Goal: Information Seeking & Learning: Learn about a topic

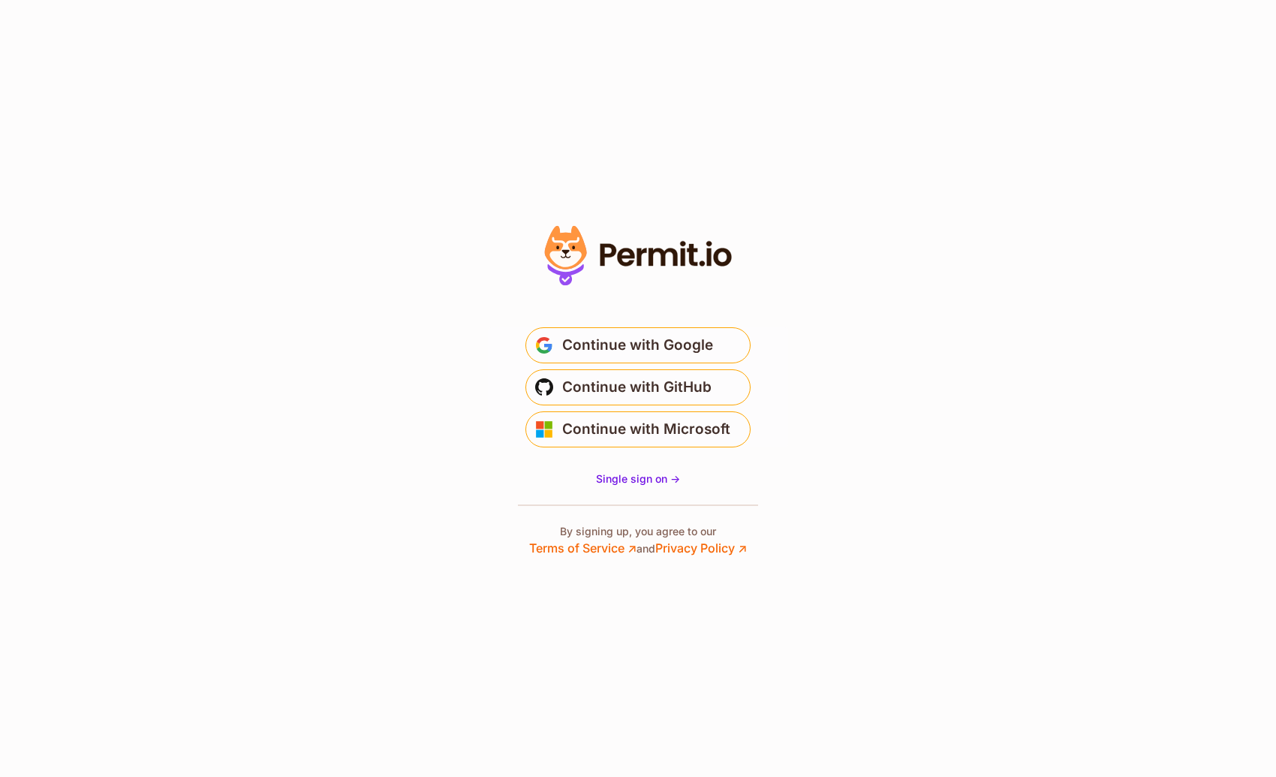
click at [567, 241] on g at bounding box center [566, 256] width 42 height 60
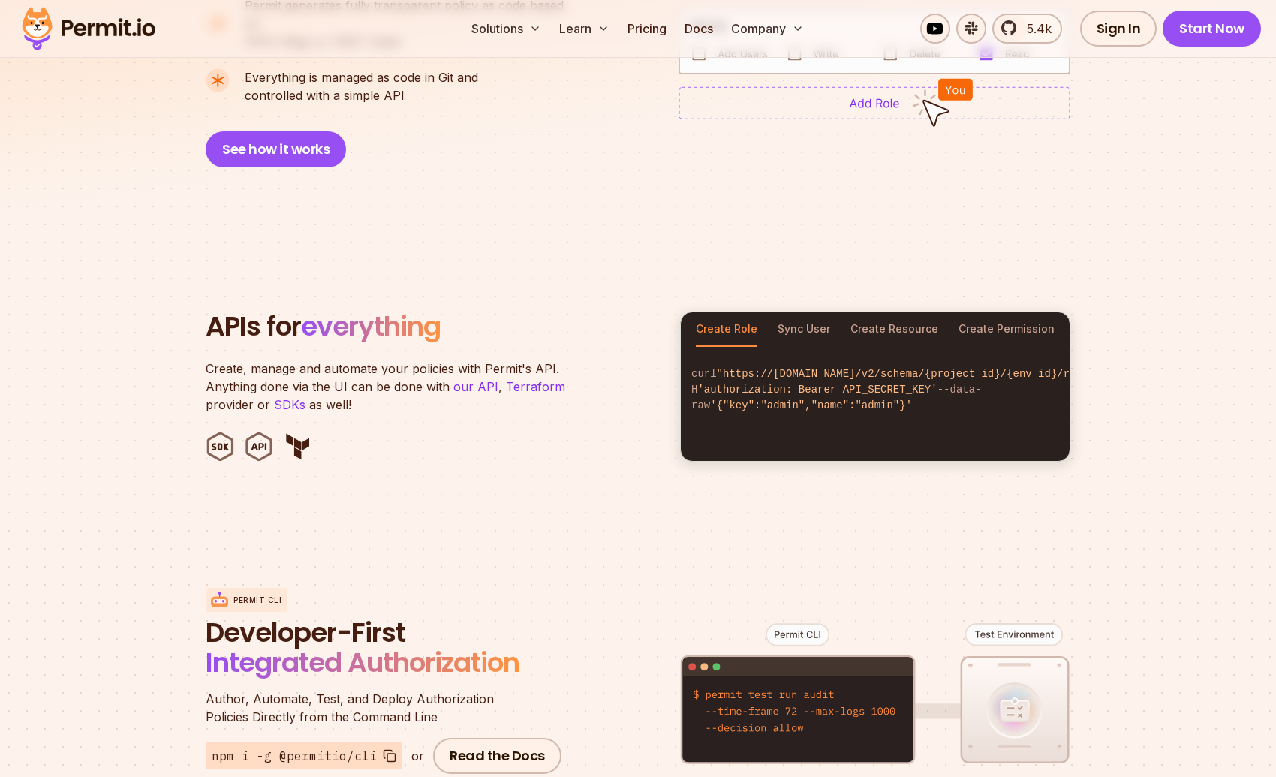
scroll to position [1424, 0]
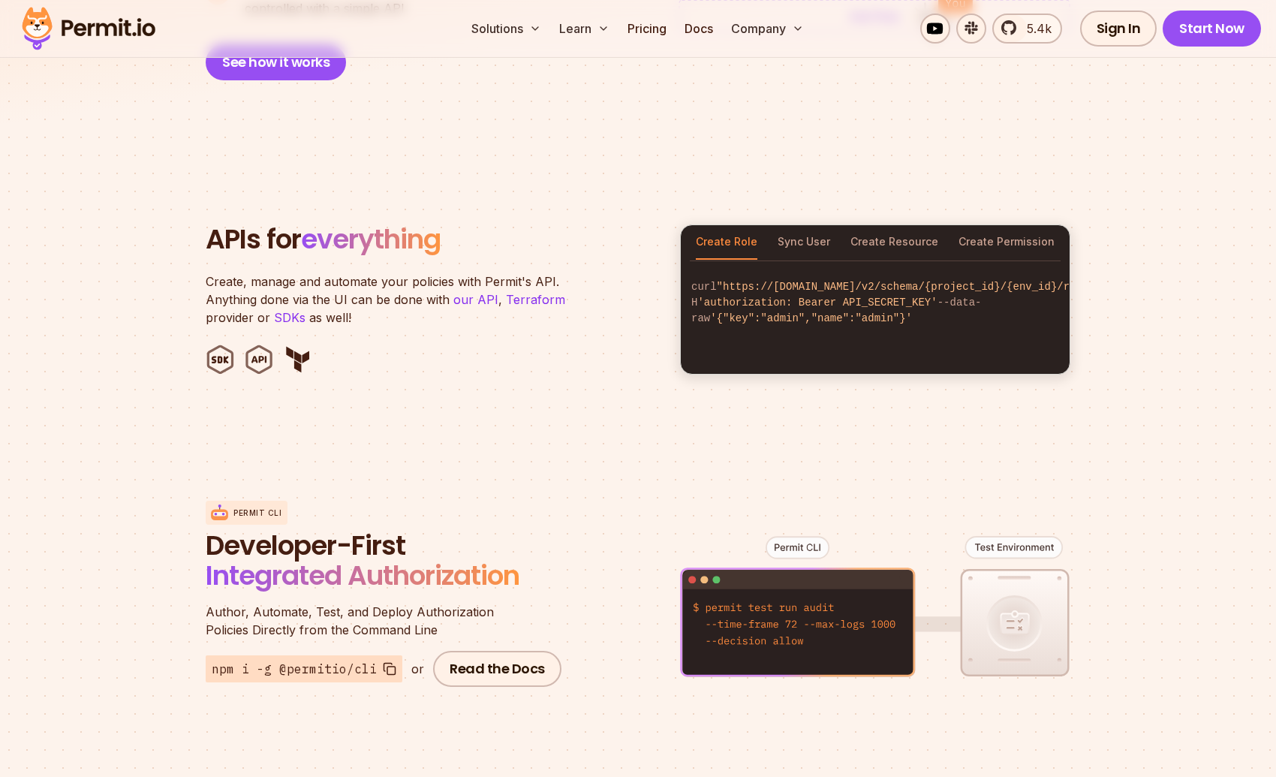
click at [834, 225] on div "Create Role Sync User Create Resource Create Permission" at bounding box center [875, 242] width 389 height 35
click at [814, 225] on button "Sync User" at bounding box center [803, 242] width 53 height 35
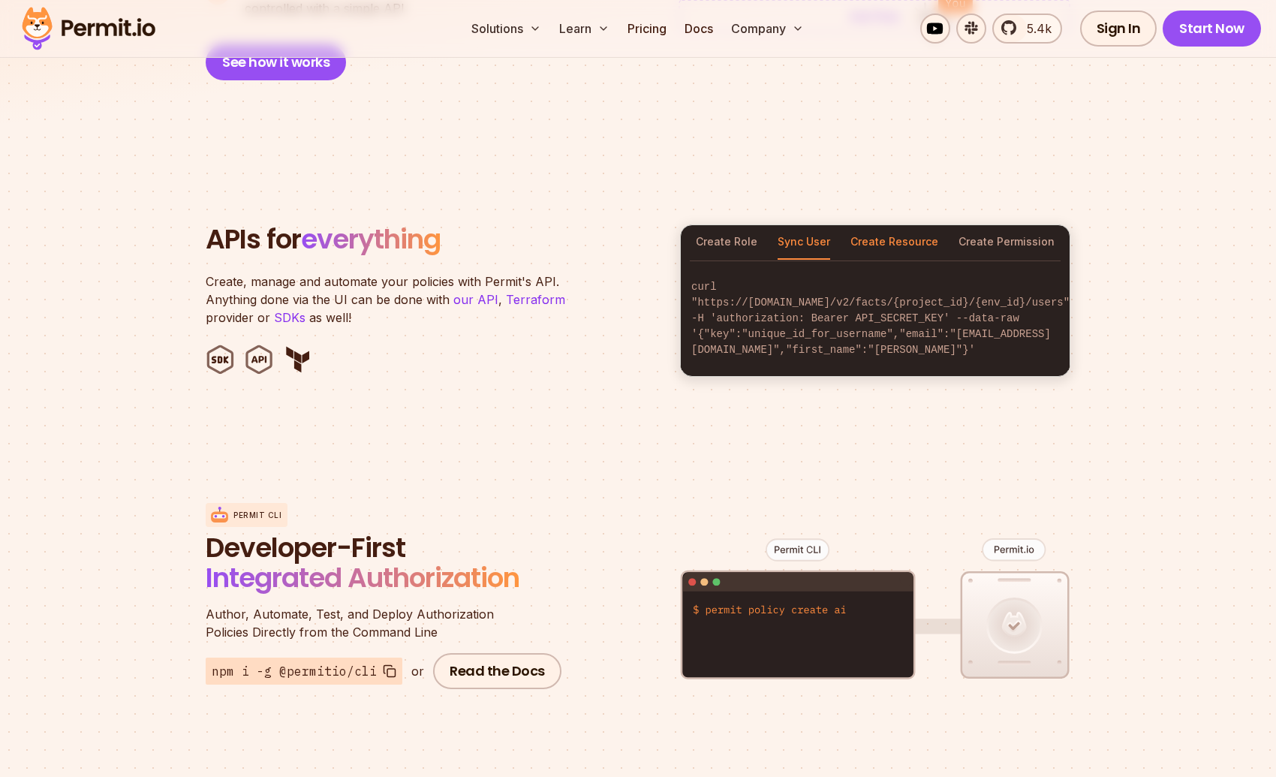
click at [885, 227] on button "Create Resource" at bounding box center [894, 242] width 88 height 35
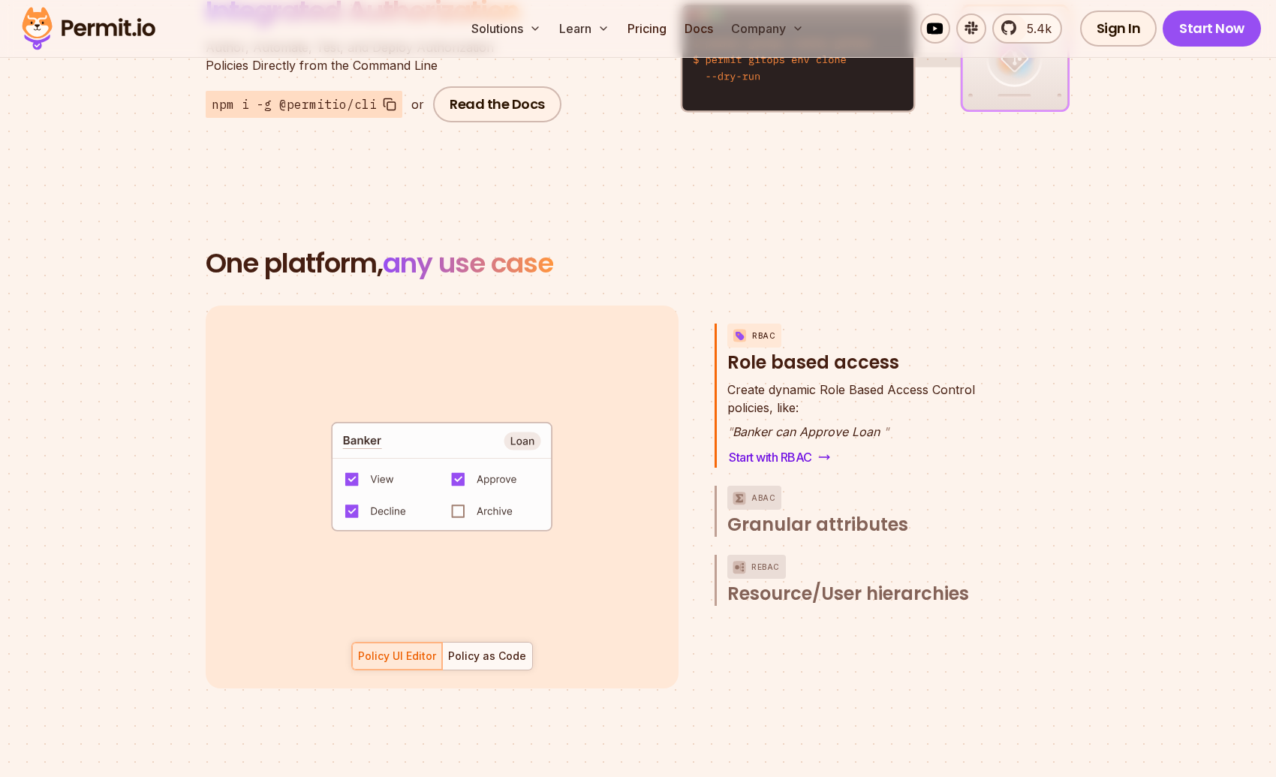
scroll to position [2007, 0]
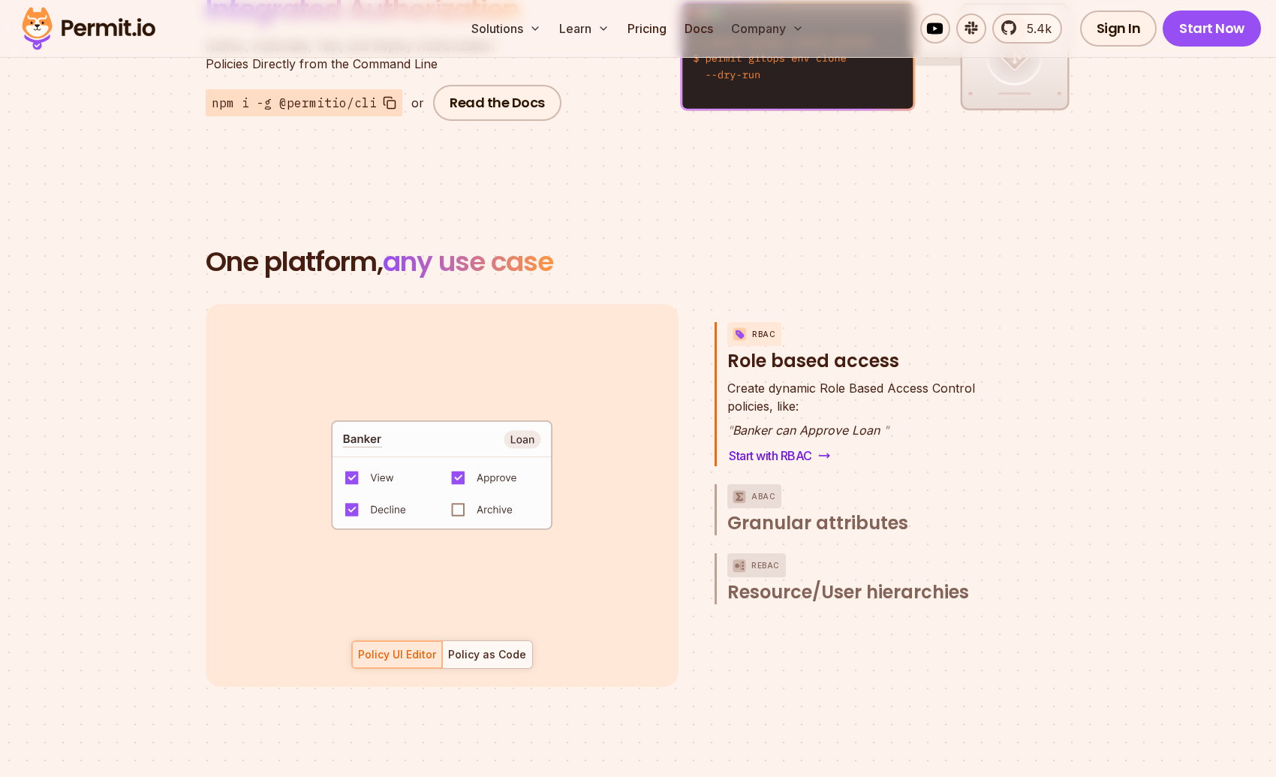
click at [461, 493] on code "default allow := false allow if { some role in data.users[input.user].roles act…" at bounding box center [441, 480] width 311 height 129
click at [475, 647] on div "Policy as Code" at bounding box center [487, 654] width 78 height 15
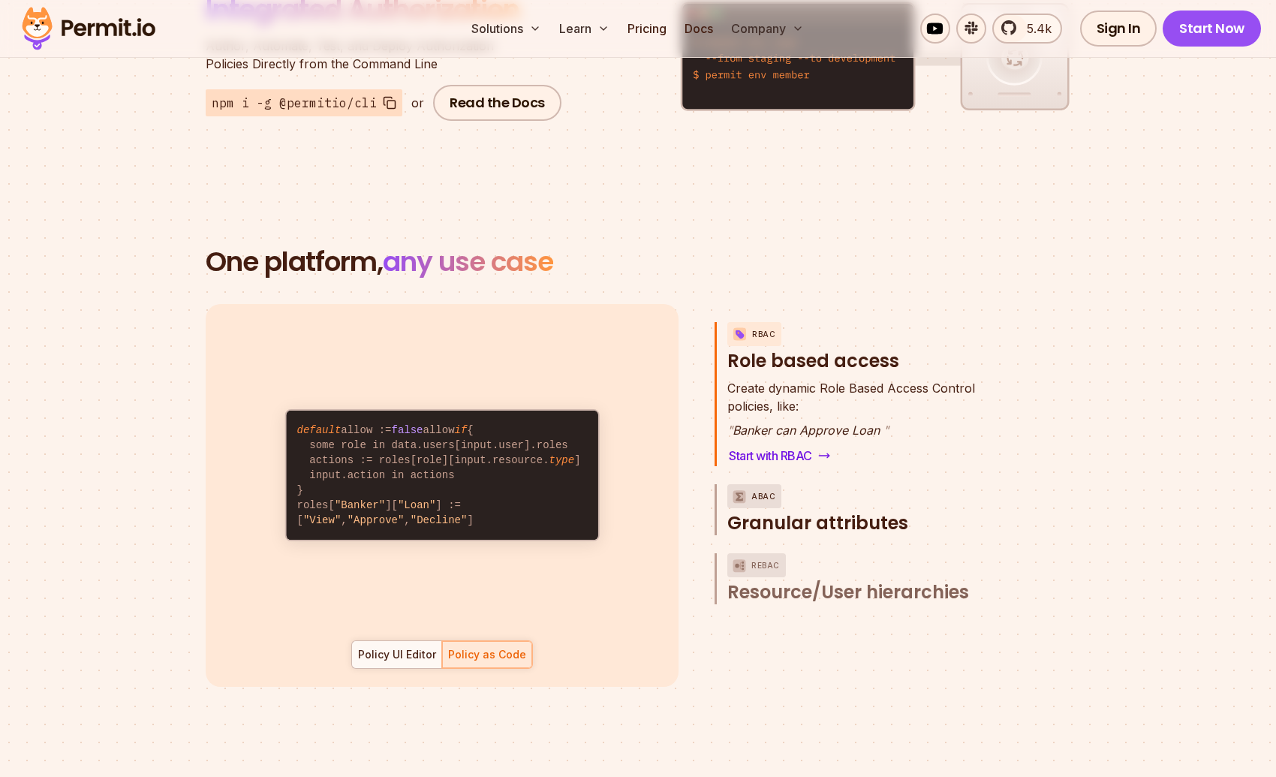
click at [790, 511] on span "Granular attributes" at bounding box center [817, 523] width 181 height 24
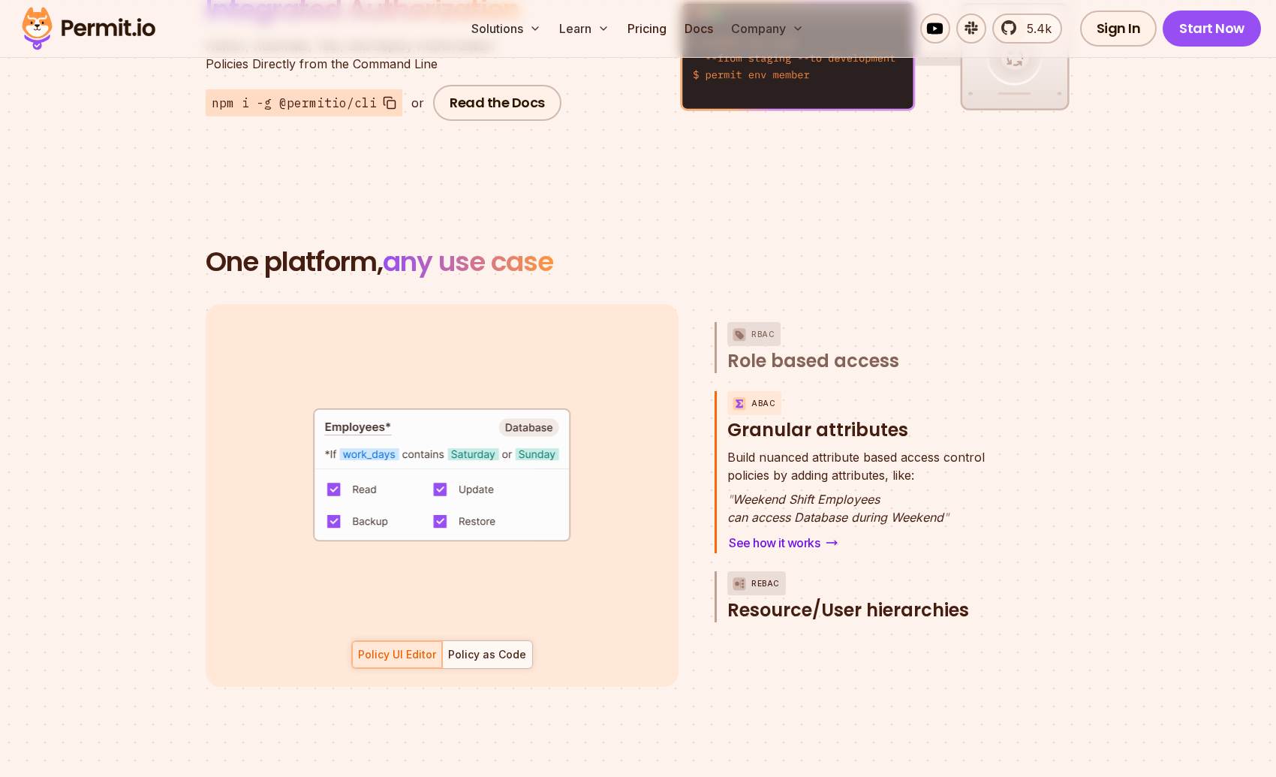
click at [810, 598] on span "Resource/User hierarchies" at bounding box center [848, 610] width 242 height 24
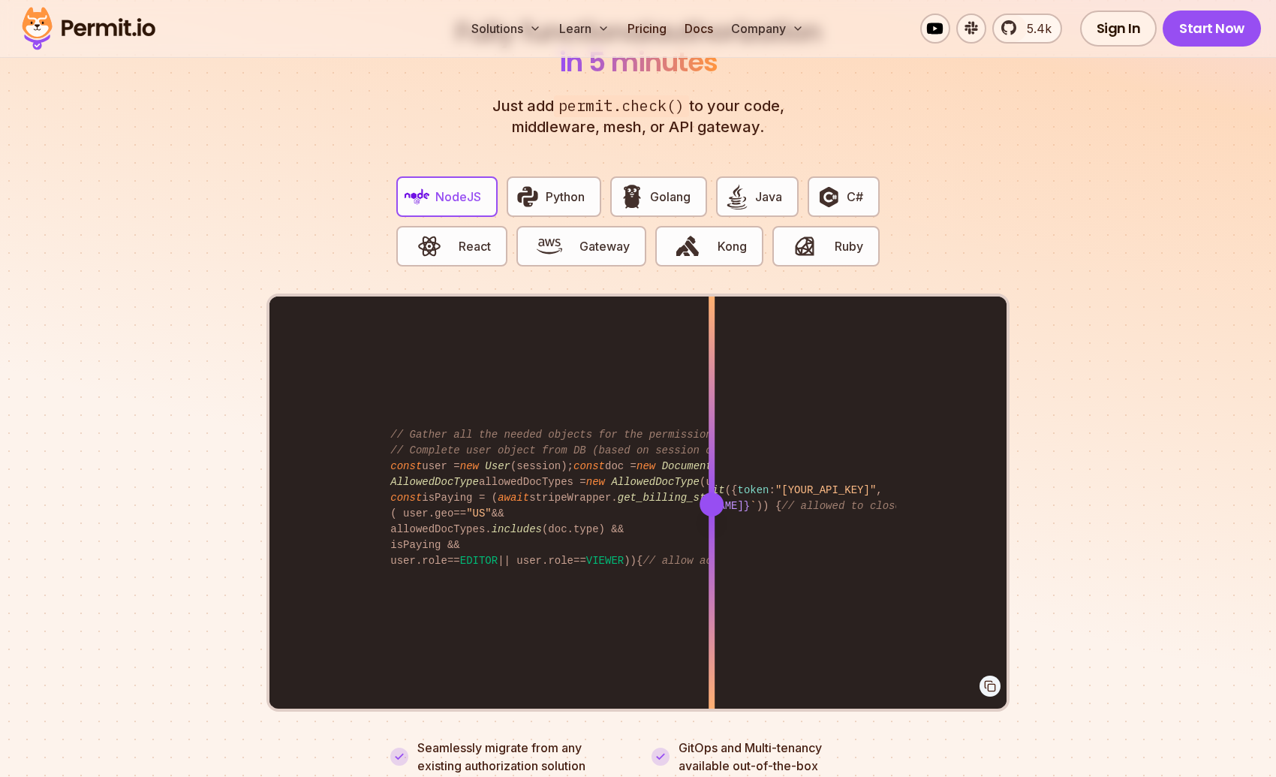
scroll to position [0, 56]
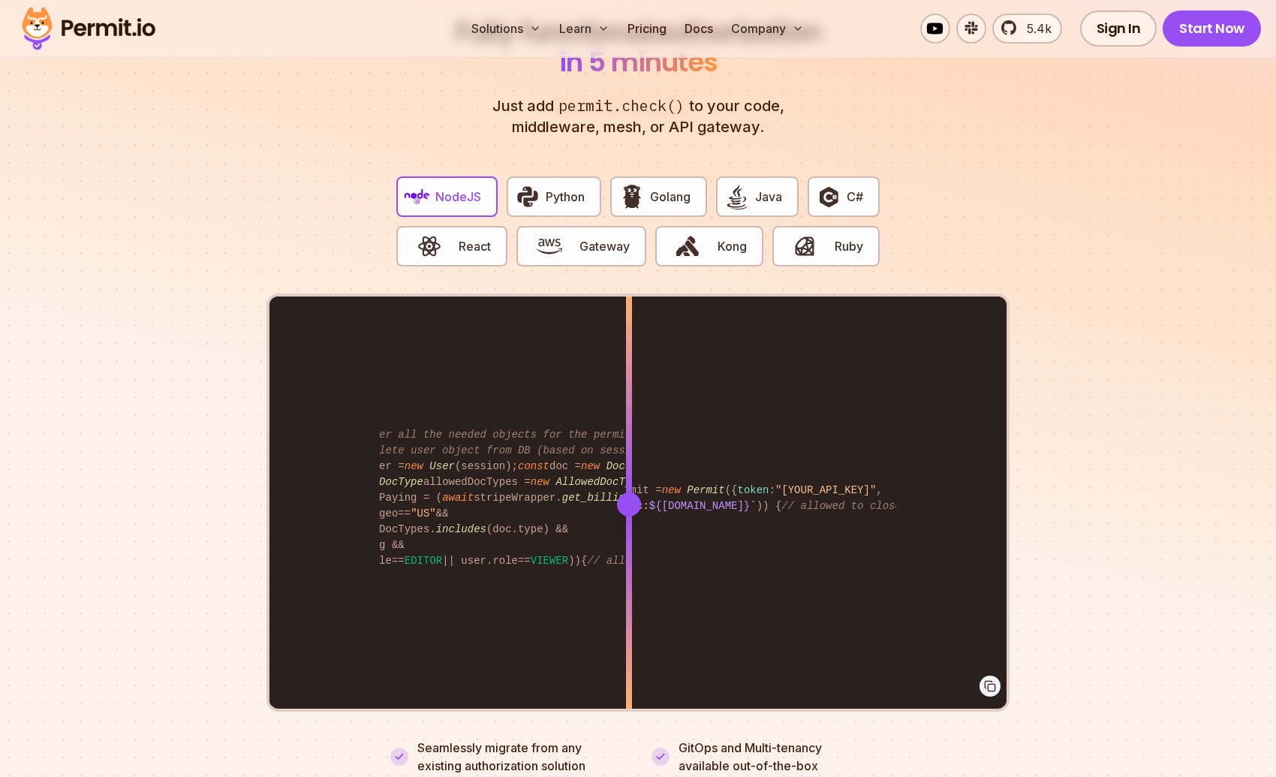
drag, startPoint x: 717, startPoint y: 491, endPoint x: 633, endPoint y: 561, distance: 109.2
click at [632, 561] on div at bounding box center [629, 503] width 6 height 414
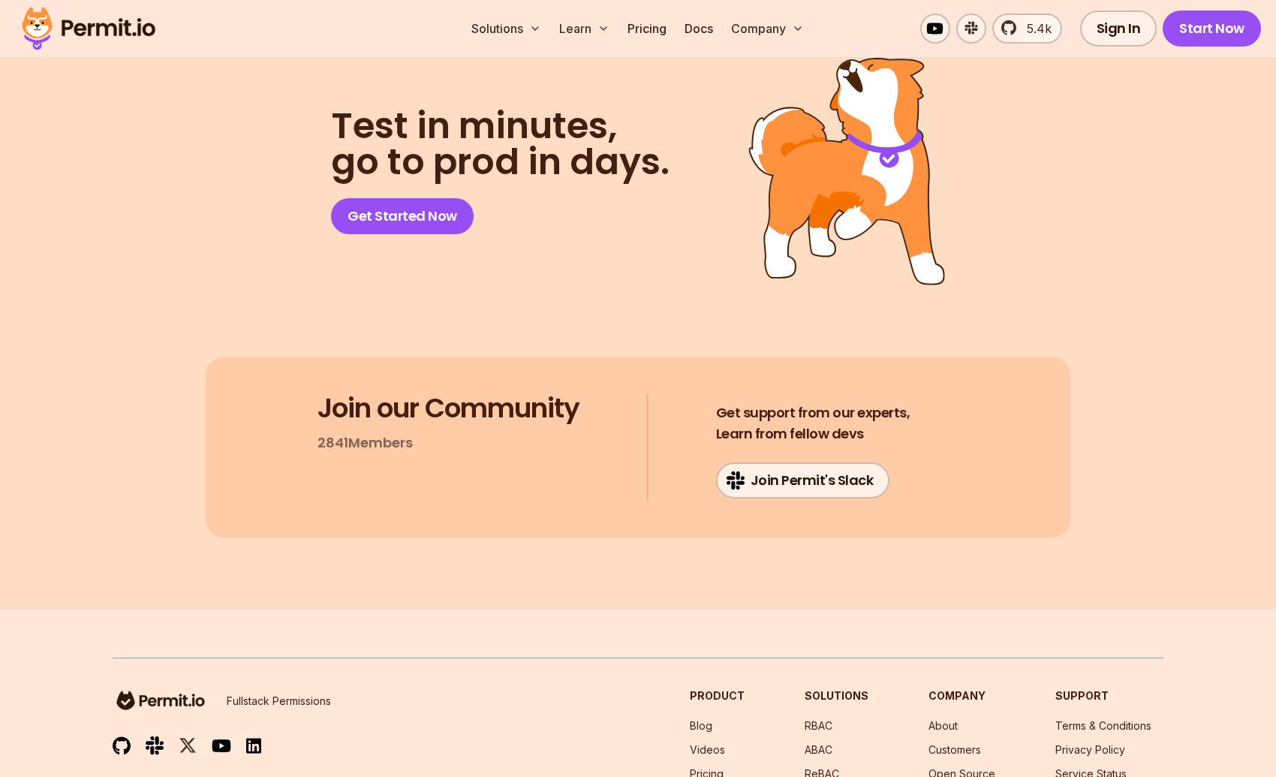
scroll to position [7785, 0]
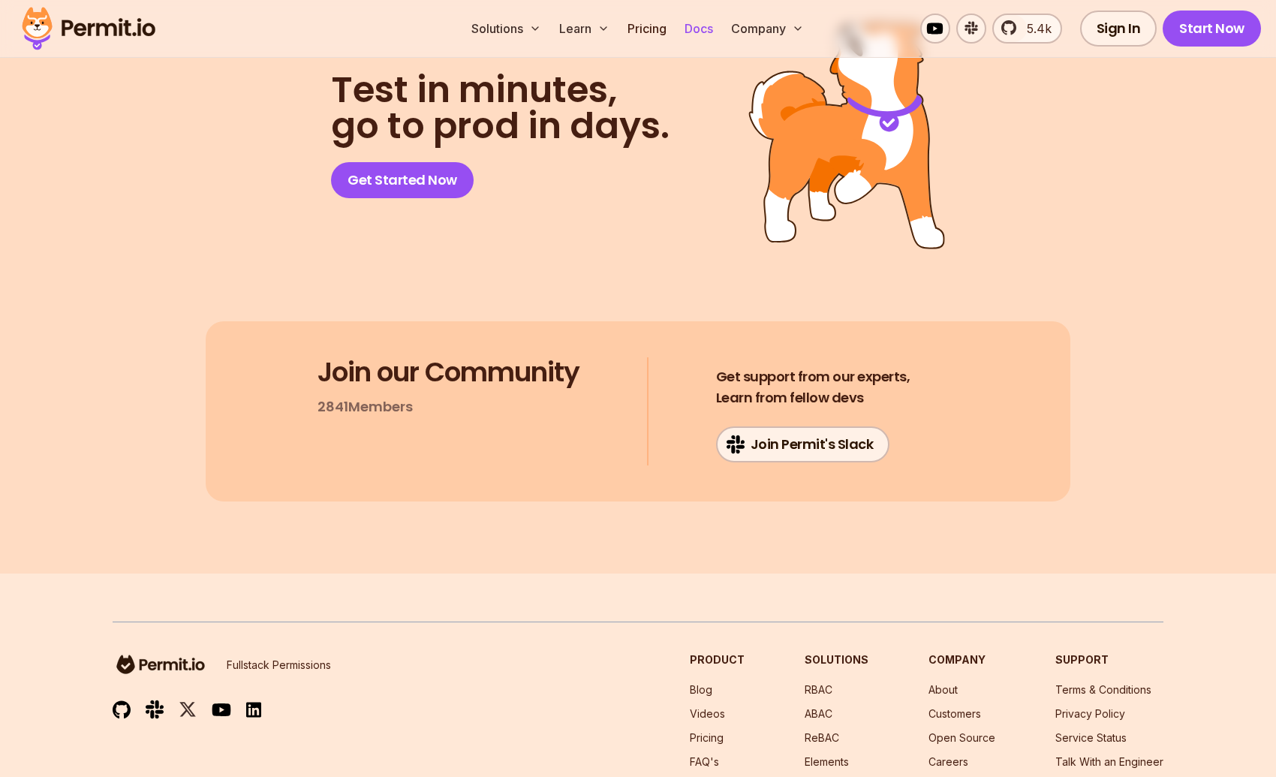
click at [699, 26] on link "Docs" at bounding box center [698, 29] width 41 height 30
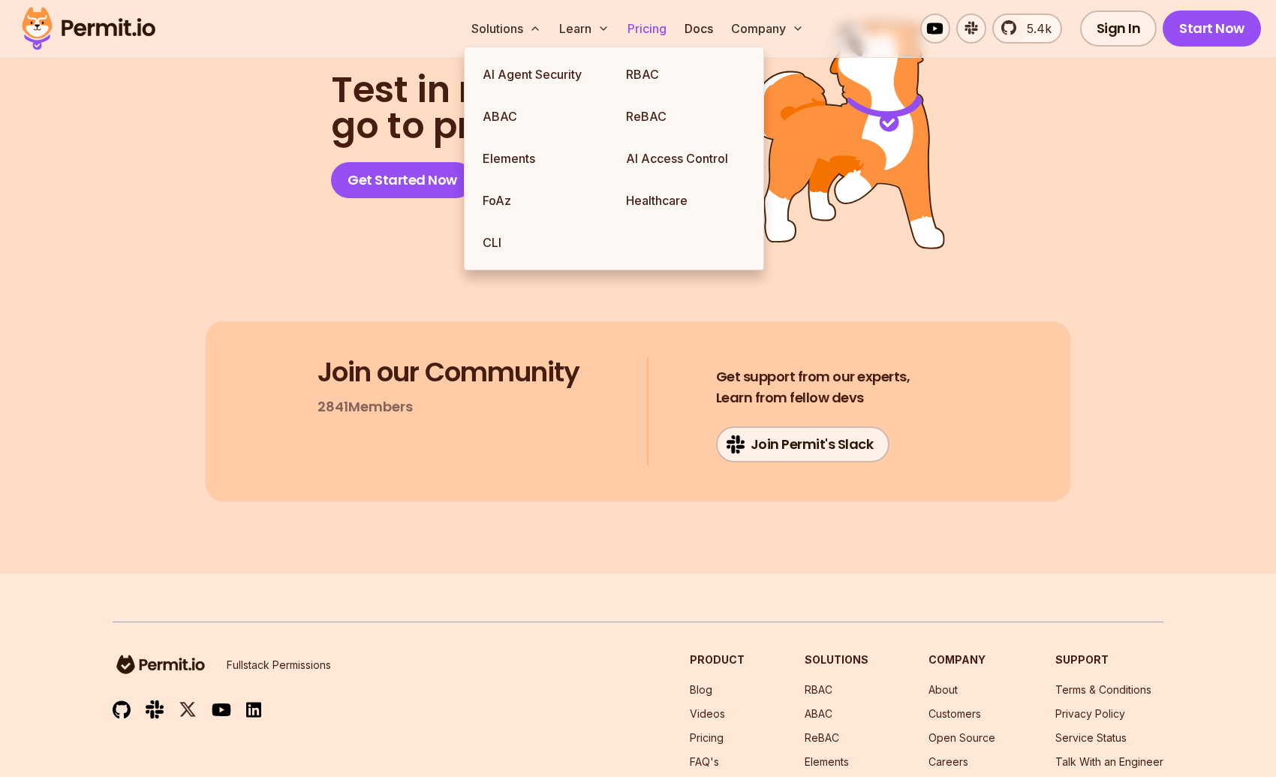
click at [652, 32] on link "Pricing" at bounding box center [646, 29] width 51 height 30
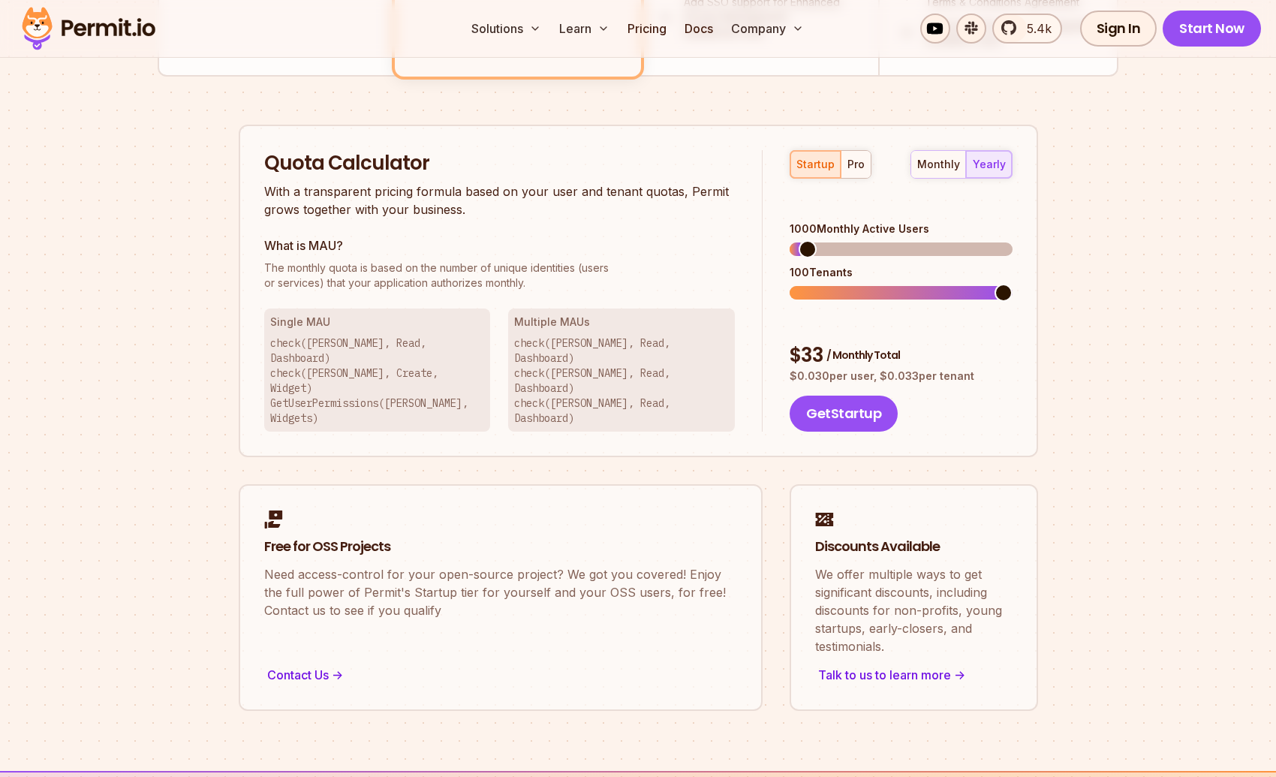
scroll to position [894, 0]
click at [832, 239] on span at bounding box center [823, 248] width 18 height 18
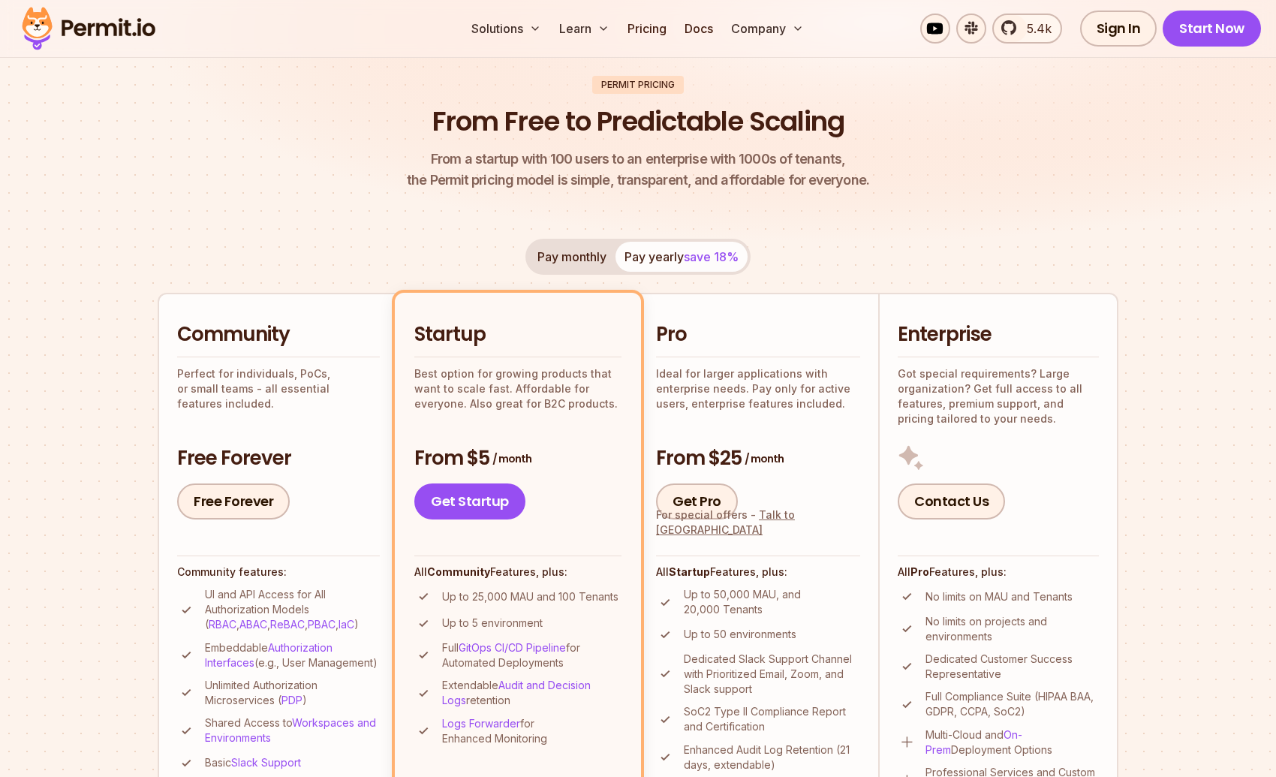
scroll to position [0, 0]
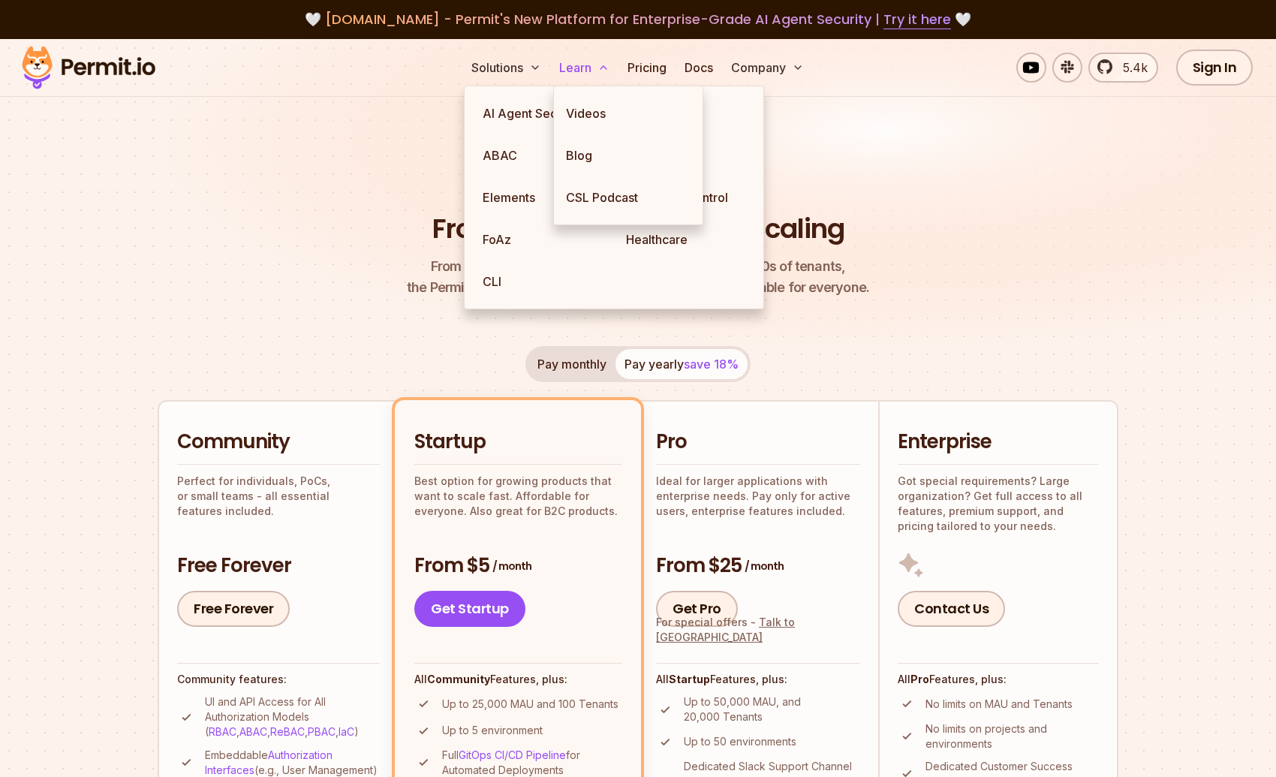
click at [587, 67] on button "Learn" at bounding box center [584, 68] width 62 height 30
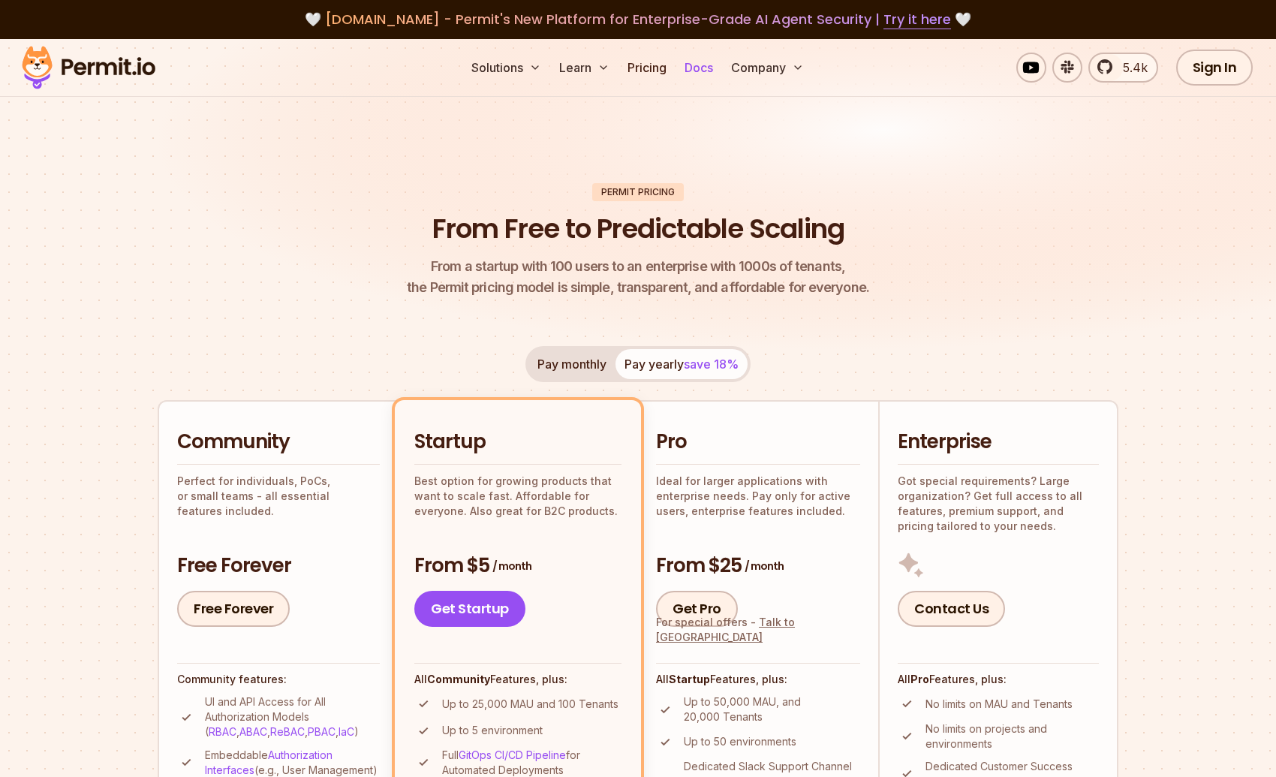
click at [696, 67] on link "Docs" at bounding box center [698, 68] width 41 height 30
